Goal: Find specific page/section: Find specific page/section

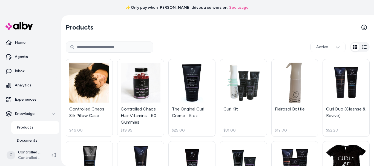
scroll to position [71, 0]
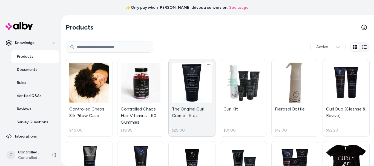
click at [11, 50] on link "Products" at bounding box center [35, 56] width 48 height 13
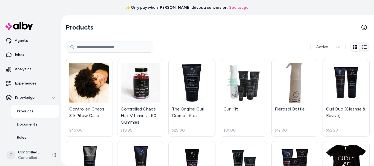
scroll to position [39, 0]
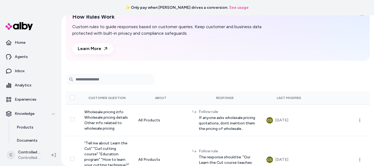
scroll to position [7, 0]
